Goal: Task Accomplishment & Management: Manage account settings

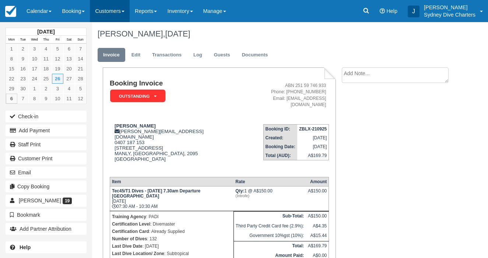
click at [112, 6] on link "Customers" at bounding box center [110, 11] width 40 height 22
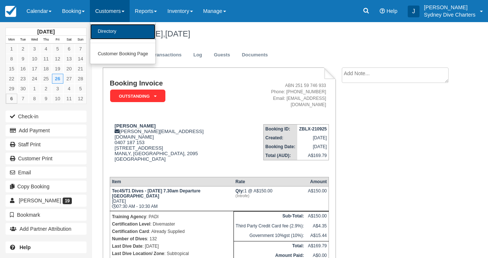
click at [112, 28] on link "Directory" at bounding box center [122, 31] width 65 height 15
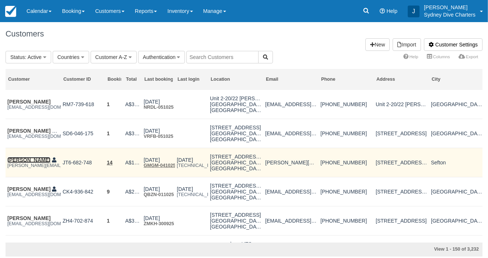
click at [35, 160] on link "[PERSON_NAME]" at bounding box center [28, 160] width 43 height 6
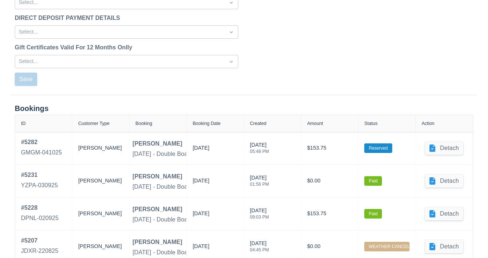
scroll to position [1000, 0]
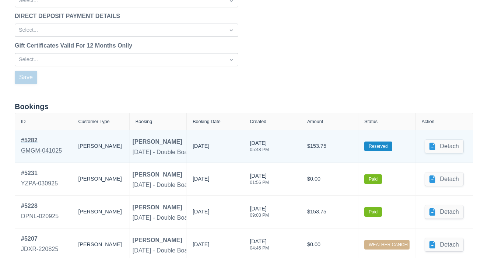
click at [33, 137] on div "# 5282" at bounding box center [41, 140] width 41 height 9
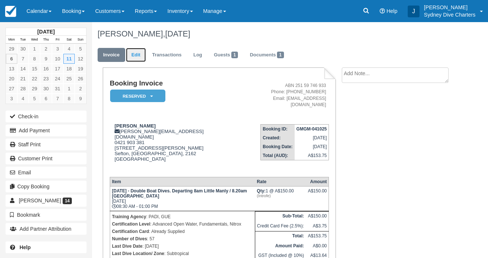
click at [138, 58] on link "Edit" at bounding box center [136, 55] width 20 height 14
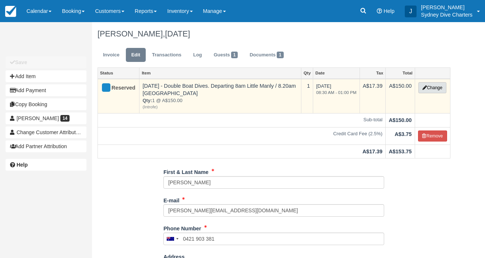
click at [435, 89] on button "Change" at bounding box center [433, 87] width 28 height 11
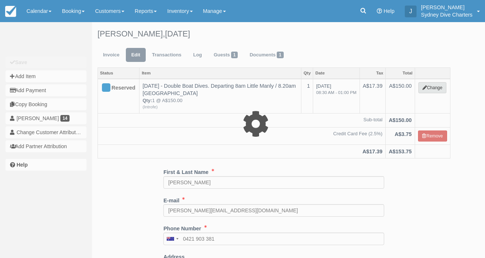
select select "2"
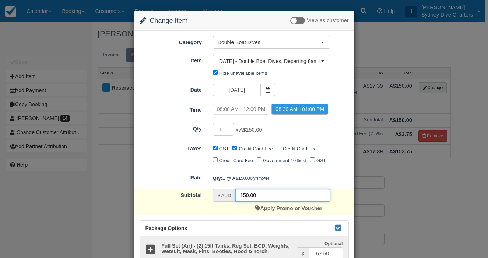
drag, startPoint x: 277, startPoint y: 206, endPoint x: 228, endPoint y: 206, distance: 49.4
click at [228, 201] on div "$ AUD 150.00" at bounding box center [271, 195] width 117 height 13
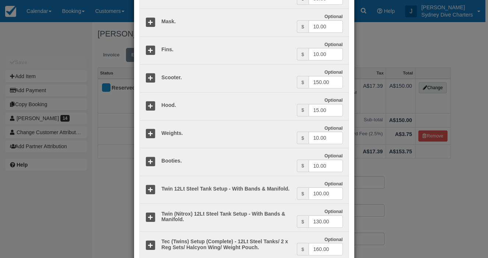
scroll to position [846, 0]
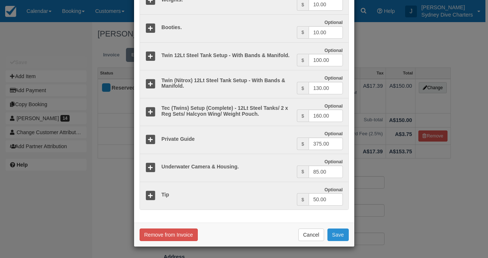
type input "0."
click at [340, 231] on button "Save" at bounding box center [337, 234] width 21 height 13
checkbox input "false"
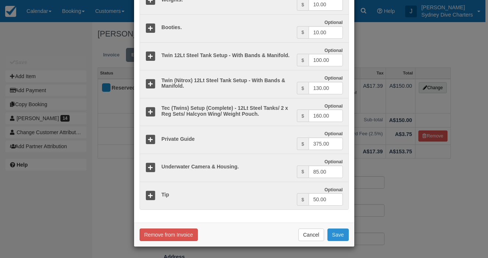
checkbox input "false"
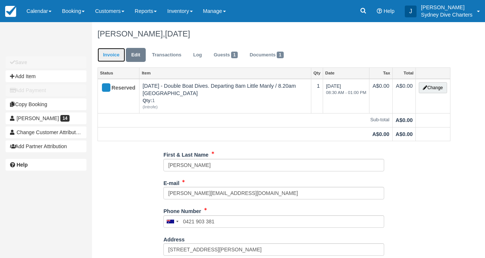
click at [114, 52] on link "Invoice" at bounding box center [112, 55] width 28 height 14
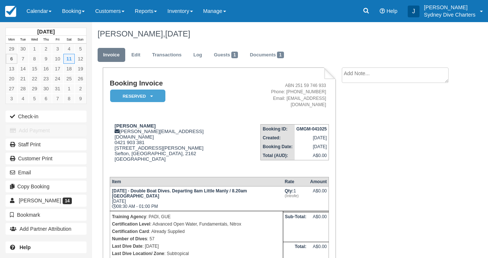
click at [350, 74] on textarea at bounding box center [395, 74] width 107 height 15
type textarea "rebooking for cancellation"
click at [382, 116] on input "Show on invoice" at bounding box center [382, 115] width 5 height 5
checkbox input "true"
click at [368, 117] on button "Create" at bounding box center [358, 117] width 33 height 13
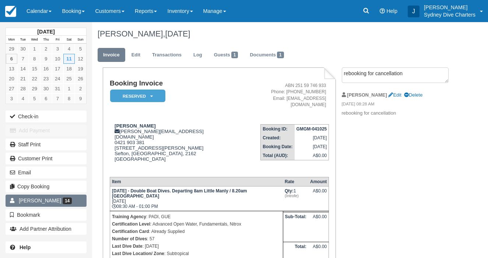
click at [47, 200] on span "[PERSON_NAME]" at bounding box center [40, 200] width 42 height 6
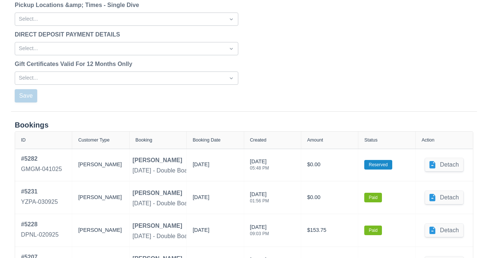
scroll to position [993, 0]
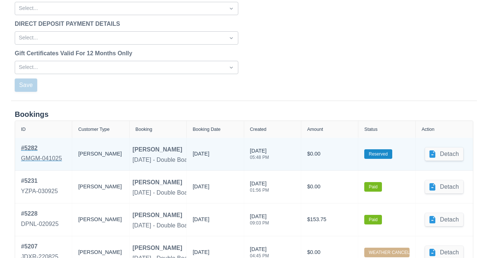
click at [31, 151] on div "# 5282" at bounding box center [41, 148] width 41 height 9
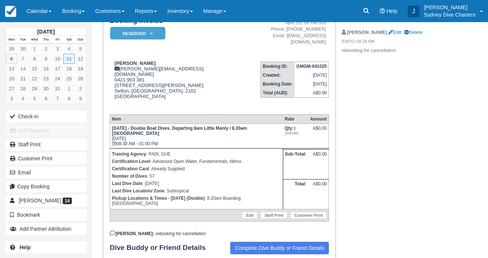
scroll to position [55, 0]
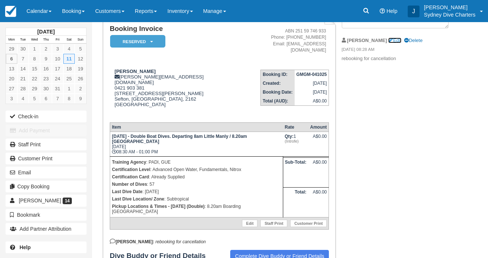
click at [388, 39] on link "Edit" at bounding box center [394, 41] width 13 height 6
type textarea "rebooking for cancellation"
checkbox input "true"
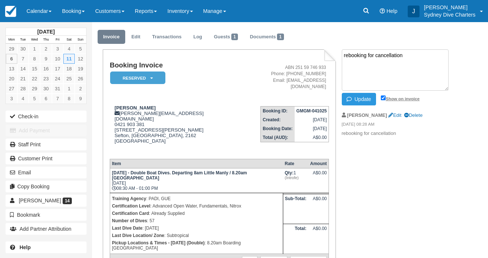
scroll to position [13, 0]
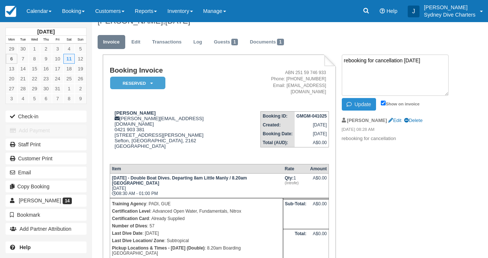
type textarea "rebooking for cancellation 6/9/25"
click at [362, 104] on button "Update" at bounding box center [359, 104] width 34 height 13
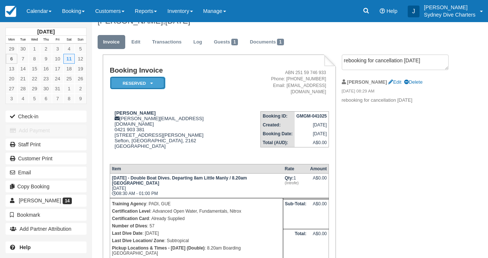
click at [144, 85] on em "Reserved" at bounding box center [137, 83] width 55 height 13
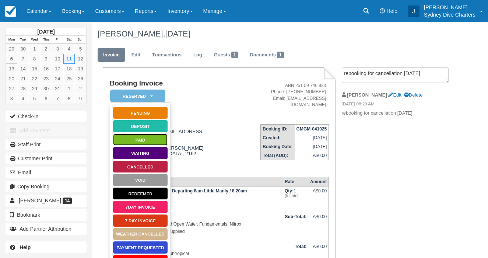
click at [150, 137] on link "Paid" at bounding box center [140, 139] width 55 height 13
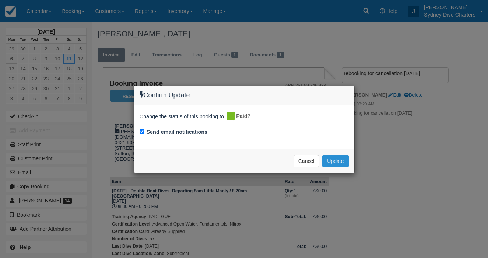
click at [338, 164] on button "Update" at bounding box center [335, 161] width 26 height 13
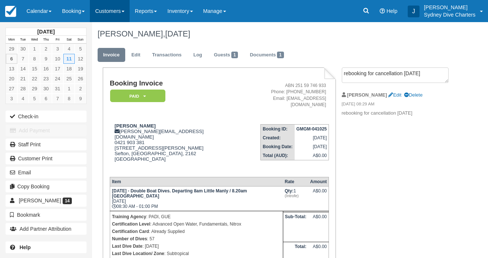
click at [113, 13] on link "Customers" at bounding box center [110, 11] width 40 height 22
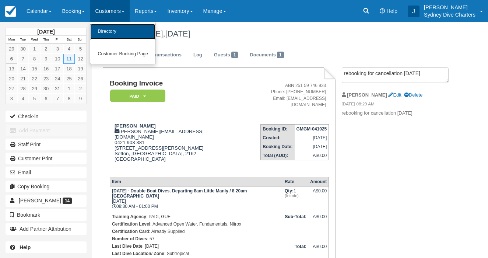
click at [115, 33] on link "Directory" at bounding box center [122, 31] width 65 height 15
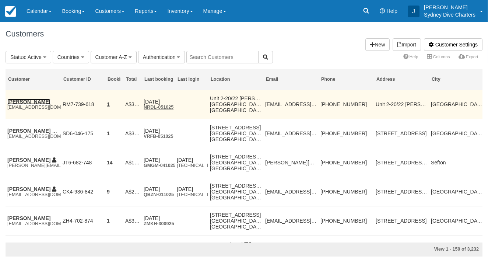
click at [28, 103] on link "[PERSON_NAME]" at bounding box center [28, 102] width 43 height 6
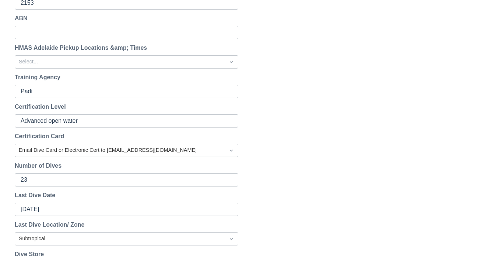
scroll to position [327, 0]
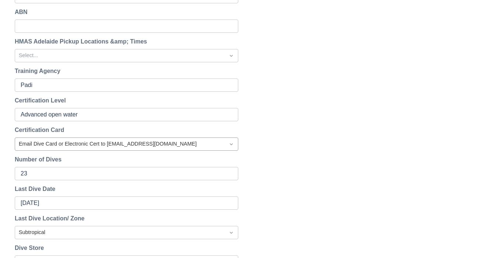
click at [101, 144] on div at bounding box center [120, 144] width 202 height 10
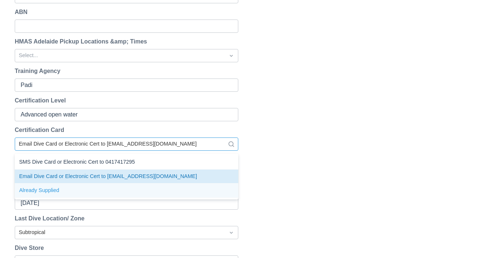
click at [52, 188] on div "Already Supplied" at bounding box center [127, 190] width 224 height 14
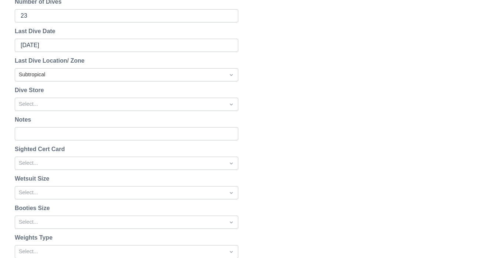
scroll to position [485, 0]
click at [56, 159] on div at bounding box center [120, 163] width 202 height 10
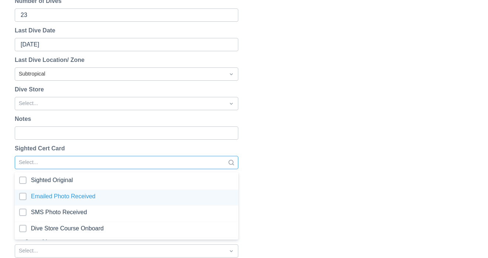
click at [25, 193] on div at bounding box center [126, 198] width 215 height 10
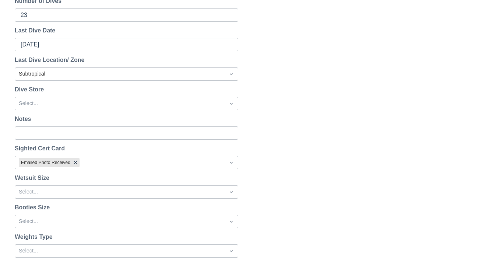
click at [333, 149] on div "Reset Password Send password reset email to mooreedward010@gmail.com ? Cancel S…" at bounding box center [244, 105] width 488 height 1005
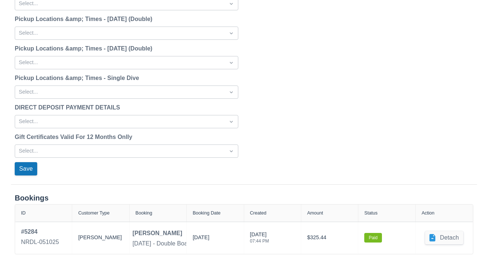
scroll to position [933, 0]
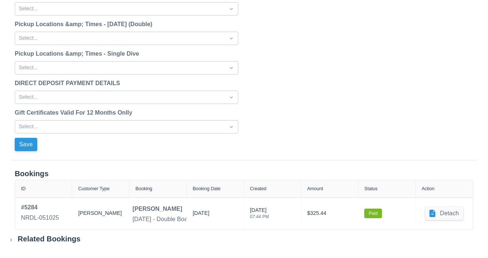
click at [24, 149] on button "Save" at bounding box center [26, 144] width 22 height 13
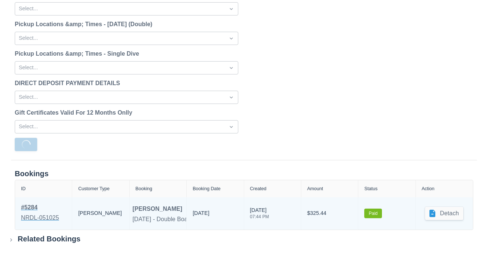
click at [35, 208] on div "# 5284" at bounding box center [40, 207] width 38 height 9
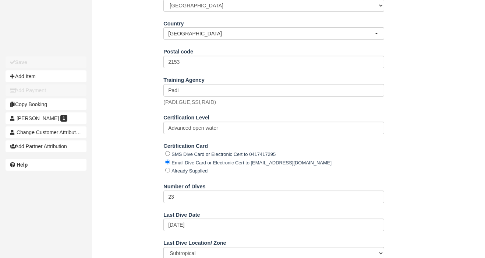
scroll to position [361, 0]
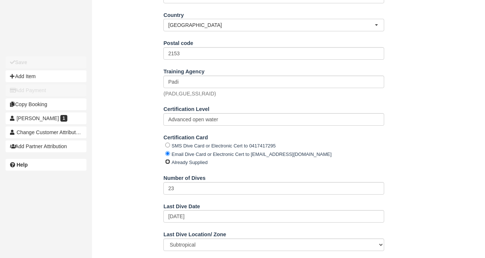
click at [170, 161] on input "Already Supplied" at bounding box center [167, 161] width 5 height 5
radio input "true"
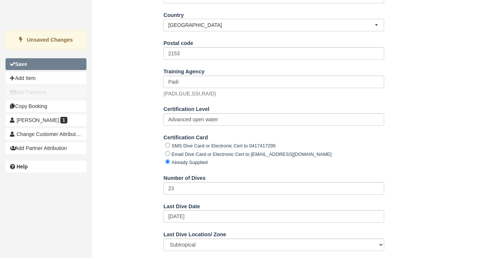
click at [53, 64] on button "Save" at bounding box center [46, 64] width 81 height 12
type input "[PHONE_NUMBER]"
